Goal: Task Accomplishment & Management: Manage account settings

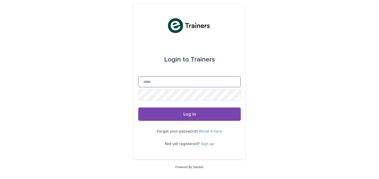
click at [158, 86] on input "Email" at bounding box center [189, 81] width 103 height 11
type input "**********"
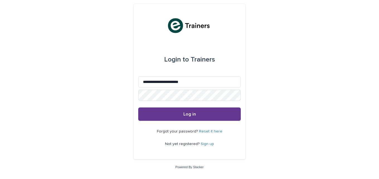
click at [190, 113] on span "Log in" at bounding box center [189, 114] width 13 height 4
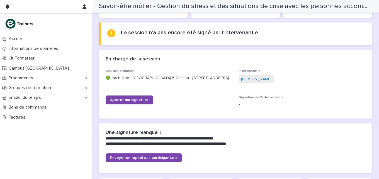
scroll to position [63, 0]
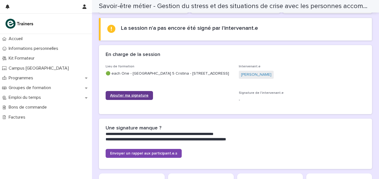
click at [132, 96] on span "Ajouter ma signature" at bounding box center [129, 96] width 38 height 4
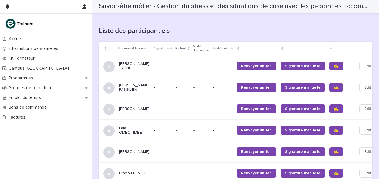
scroll to position [348, 0]
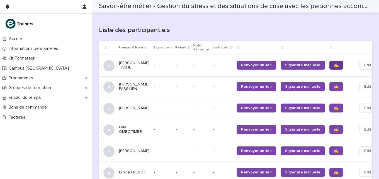
click at [334, 63] on span "✍️" at bounding box center [336, 65] width 5 height 4
click at [334, 85] on span "✍️" at bounding box center [336, 87] width 5 height 4
click at [334, 106] on span "✍️" at bounding box center [336, 108] width 5 height 4
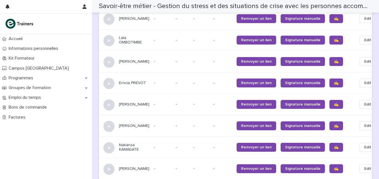
scroll to position [440, 0]
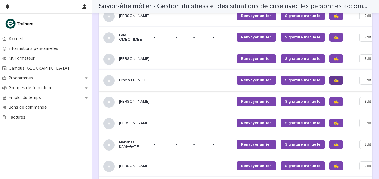
click at [334, 78] on span "✍️" at bounding box center [336, 80] width 5 height 4
click at [334, 125] on span "✍️" at bounding box center [336, 123] width 5 height 4
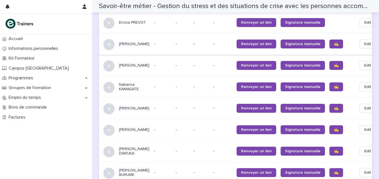
scroll to position [509, 0]
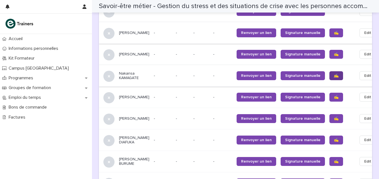
click at [329, 79] on link "✍️" at bounding box center [336, 75] width 14 height 9
click at [329, 101] on link "✍️" at bounding box center [336, 97] width 14 height 9
click at [334, 121] on span "✍️" at bounding box center [336, 119] width 5 height 4
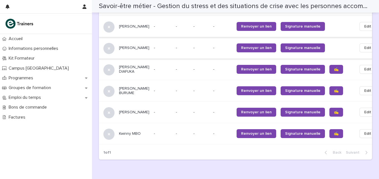
scroll to position [583, 0]
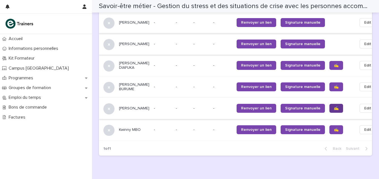
click at [334, 110] on span "✍️" at bounding box center [336, 108] width 5 height 4
click at [334, 132] on span "✍️" at bounding box center [336, 130] width 5 height 4
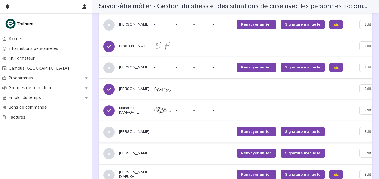
scroll to position [469, 0]
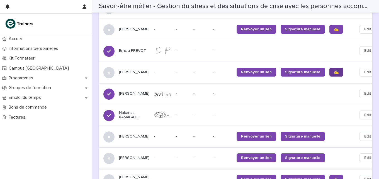
click at [334, 70] on span "✍️" at bounding box center [336, 72] width 5 height 4
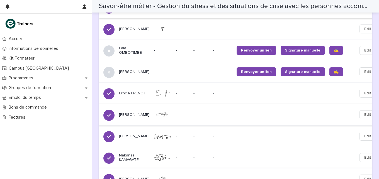
scroll to position [362, 0]
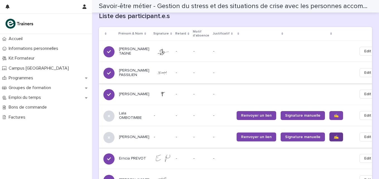
click at [334, 135] on span "✍️" at bounding box center [336, 137] width 5 height 4
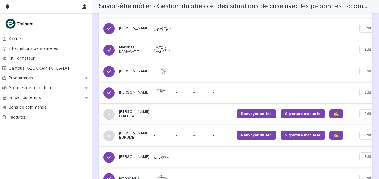
scroll to position [537, 0]
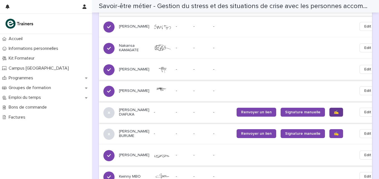
click at [334, 114] on span "✍️" at bounding box center [336, 112] width 5 height 4
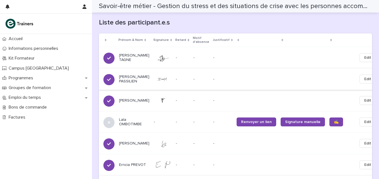
scroll to position [512, 0]
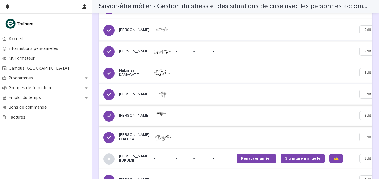
click at [253, 44] on td at bounding box center [256, 51] width 44 height 21
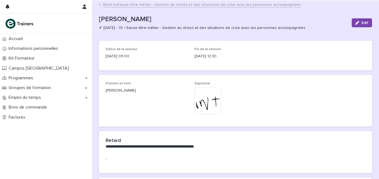
click at [105, 5] on link "Back to Savoir-être métier - Gestion du stress et des situations de crise avec …" at bounding box center [201, 4] width 197 height 6
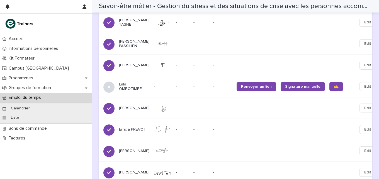
scroll to position [392, 0]
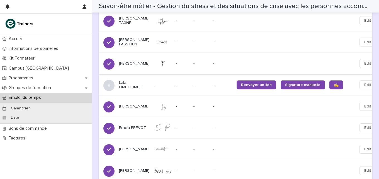
click at [364, 62] on span "Edit" at bounding box center [367, 64] width 7 height 6
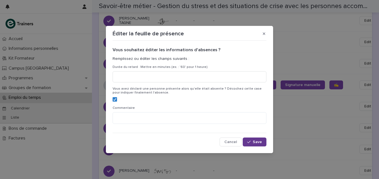
click at [256, 146] on button "Save" at bounding box center [255, 142] width 24 height 9
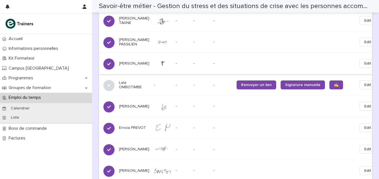
click at [364, 61] on span "Edit" at bounding box center [367, 64] width 7 height 6
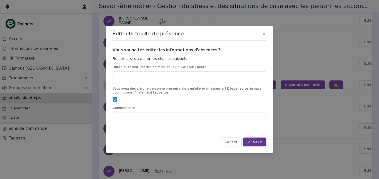
click at [257, 140] on span "Save" at bounding box center [257, 142] width 9 height 4
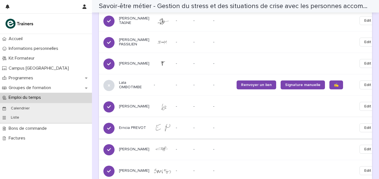
click at [359, 59] on button "Edit" at bounding box center [367, 63] width 16 height 9
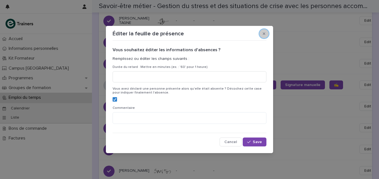
click at [264, 33] on icon "button" at bounding box center [264, 34] width 3 height 4
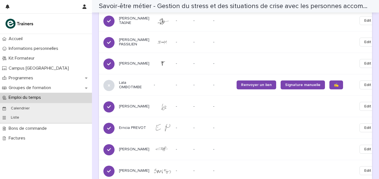
click at [359, 59] on button "Edit" at bounding box center [367, 63] width 16 height 9
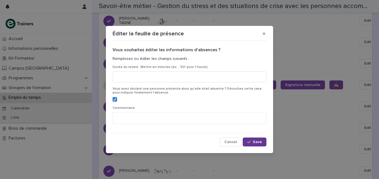
click at [259, 139] on button "Save" at bounding box center [255, 142] width 24 height 9
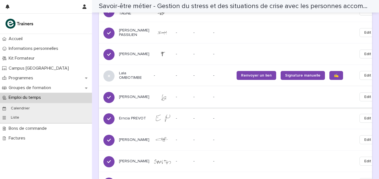
scroll to position [405, 0]
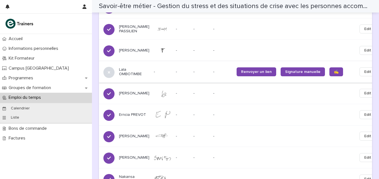
click at [364, 71] on span "Edit" at bounding box center [367, 72] width 7 height 6
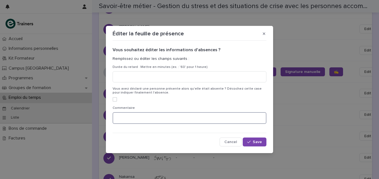
click at [121, 116] on textarea at bounding box center [190, 118] width 154 height 12
type textarea "**********"
click at [255, 142] on span "Save" at bounding box center [257, 142] width 9 height 4
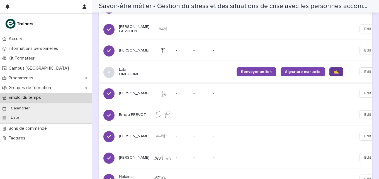
click at [334, 70] on span "✍️" at bounding box center [336, 72] width 5 height 4
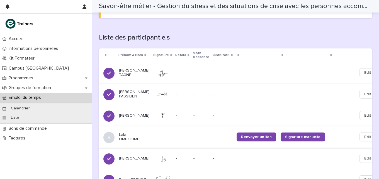
scroll to position [342, 0]
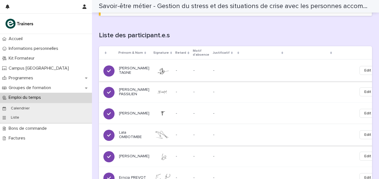
click at [364, 70] on span "Edit" at bounding box center [367, 71] width 7 height 6
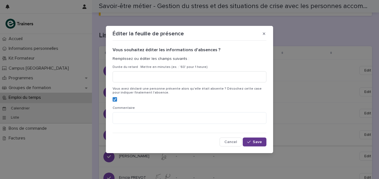
click at [259, 142] on span "Save" at bounding box center [257, 142] width 9 height 4
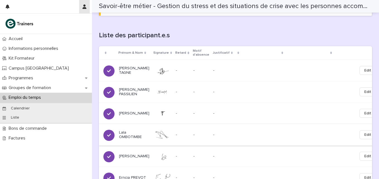
click at [84, 8] on icon "button" at bounding box center [84, 6] width 4 height 4
click at [54, 22] on p "Log Out" at bounding box center [68, 23] width 35 height 9
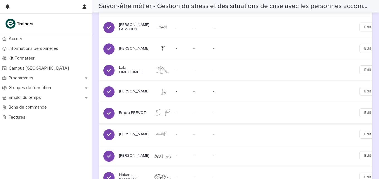
scroll to position [410, 0]
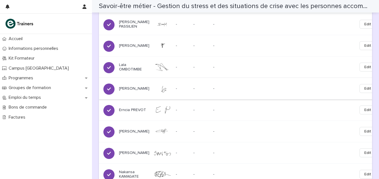
click at [364, 86] on span "Edit" at bounding box center [367, 89] width 7 height 6
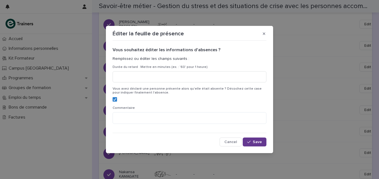
click at [259, 141] on span "Save" at bounding box center [257, 142] width 9 height 4
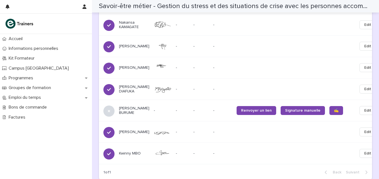
scroll to position [619, 0]
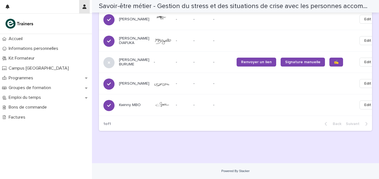
click at [84, 9] on icon "button" at bounding box center [84, 6] width 4 height 4
click at [54, 24] on p "Log Out" at bounding box center [68, 23] width 35 height 9
